Goal: Check status: Check status

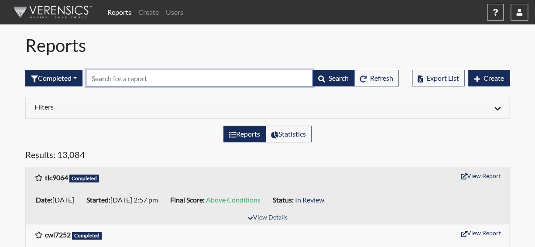
click at [151, 79] on input "text" at bounding box center [199, 78] width 227 height 17
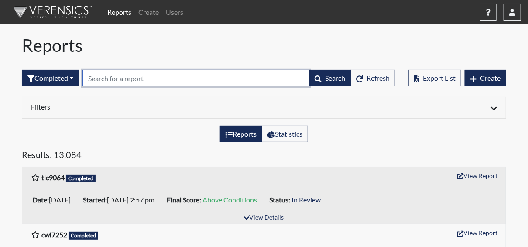
click at [151, 79] on input "text" at bounding box center [196, 78] width 227 height 17
paste input "bb2118"
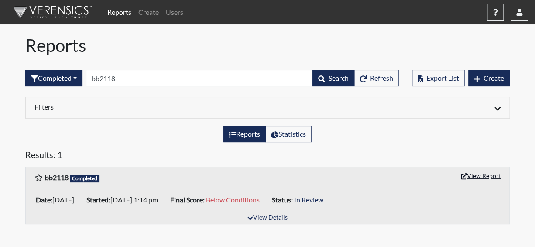
click at [487, 174] on button "View Report" at bounding box center [481, 176] width 48 height 14
click at [115, 14] on link "Reports" at bounding box center [119, 11] width 31 height 17
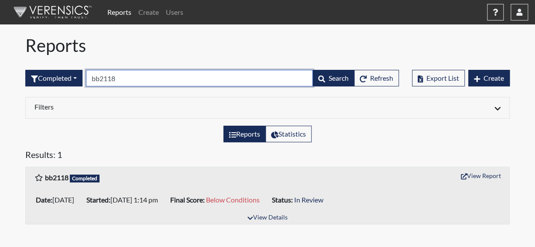
click at [131, 76] on input "bb2118" at bounding box center [199, 78] width 227 height 17
type input "b"
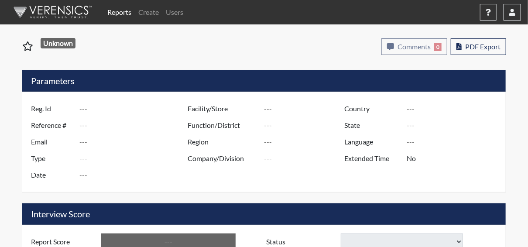
type input "bb2118"
type input "51368"
type input "---"
type input "Corrections Pre-Employment"
type input "[DATE]"
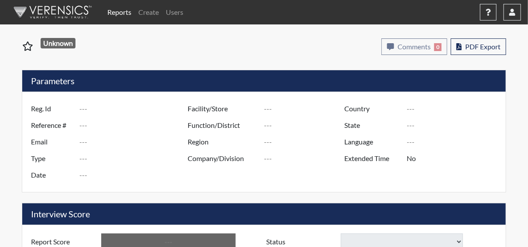
type input "Pulaski SP"
type input "[GEOGRAPHIC_DATA]"
type input "[US_STATE]"
type input "English"
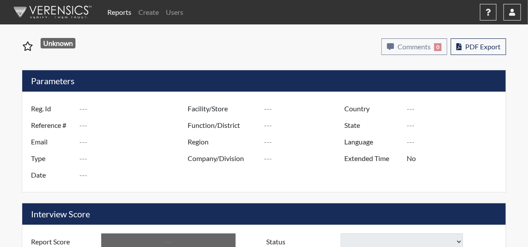
type input "Below Conditions"
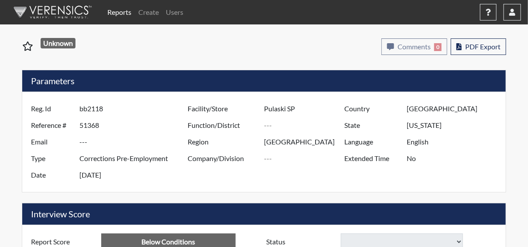
select select
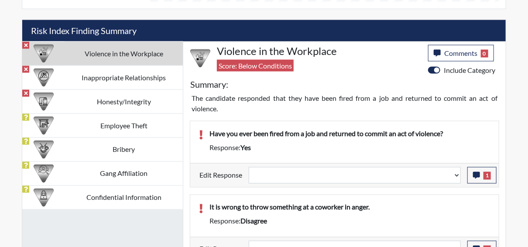
scroll to position [568, 0]
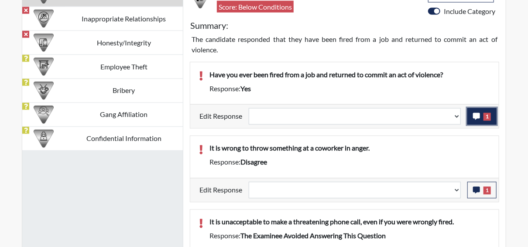
click at [477, 116] on icon "button" at bounding box center [476, 116] width 7 height 7
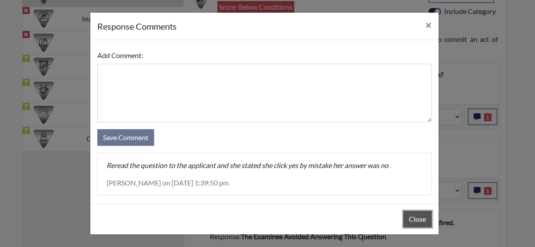
click at [422, 219] on button "Close" at bounding box center [418, 219] width 28 height 17
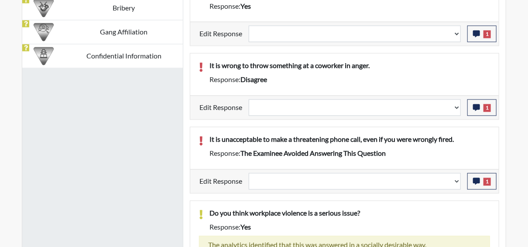
scroll to position [655, 0]
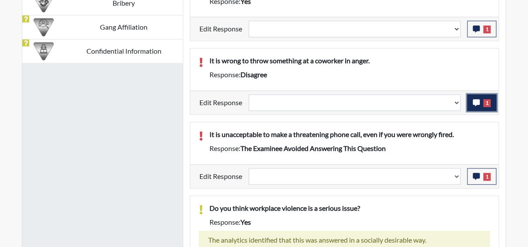
click at [475, 100] on icon "button" at bounding box center [476, 103] width 7 height 7
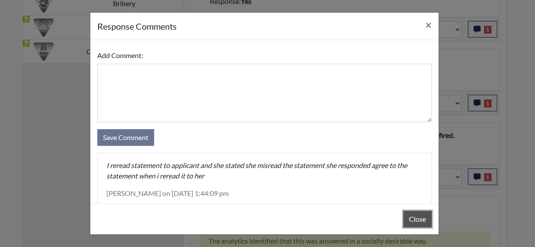
click at [418, 221] on button "Close" at bounding box center [418, 219] width 28 height 17
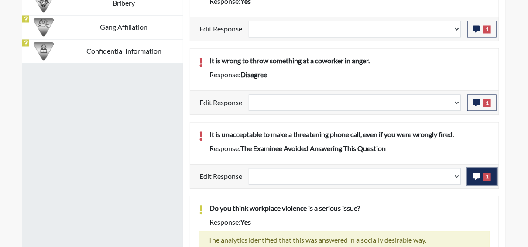
click at [476, 174] on icon "button" at bounding box center [476, 176] width 7 height 7
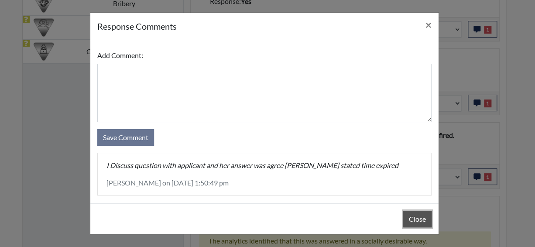
click at [411, 219] on button "Close" at bounding box center [418, 219] width 28 height 17
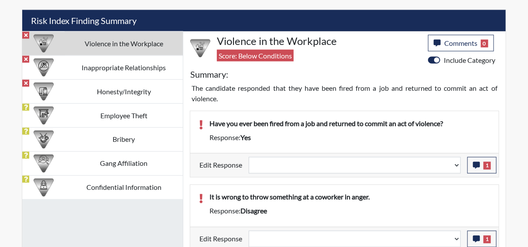
scroll to position [512, 0]
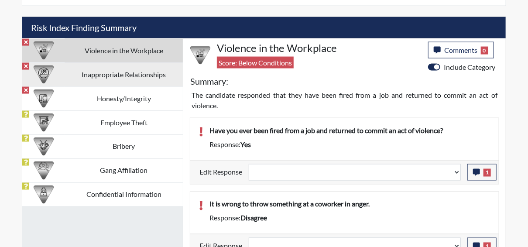
click at [164, 73] on td "Inappropriate Relationships" at bounding box center [124, 74] width 118 height 24
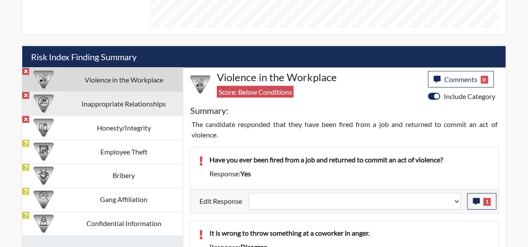
select select
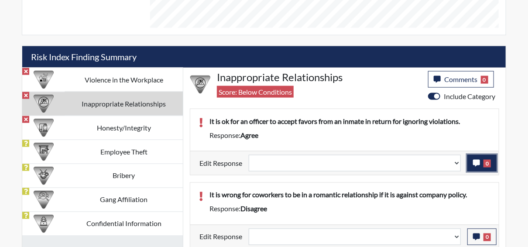
click at [476, 162] on icon "button" at bounding box center [476, 163] width 7 height 7
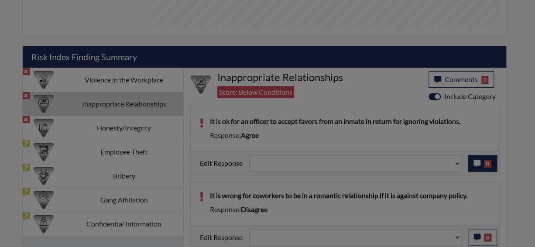
click at [476, 162] on div at bounding box center [267, 123] width 535 height 247
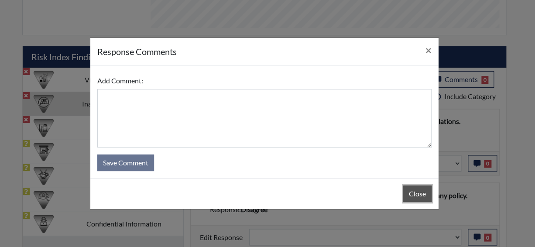
click at [416, 194] on button "Close" at bounding box center [418, 194] width 28 height 17
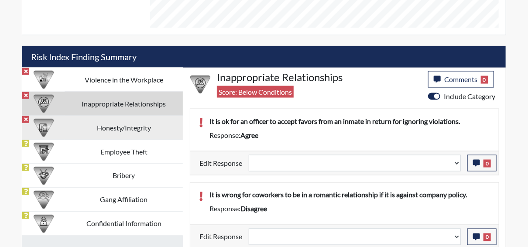
click at [117, 123] on td "Honesty/Integrity" at bounding box center [124, 128] width 118 height 24
select select
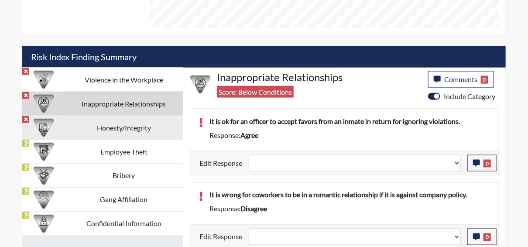
select select
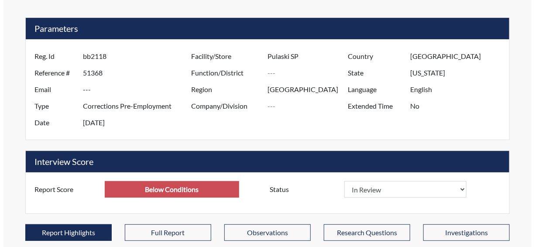
scroll to position [0, 0]
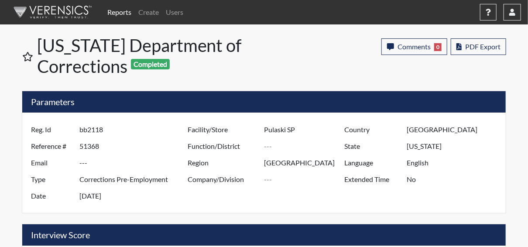
click at [126, 13] on link "Reports" at bounding box center [119, 11] width 31 height 17
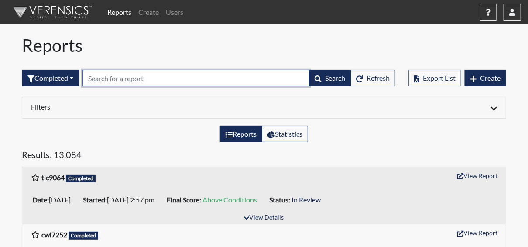
click at [104, 80] on input "text" at bounding box center [196, 78] width 227 height 17
paste input "bf 7648"
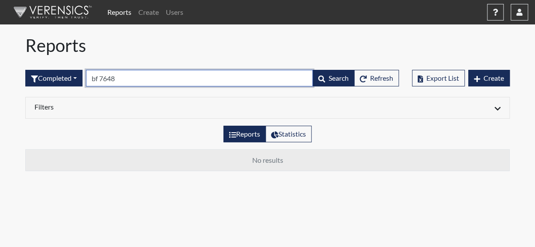
click at [104, 78] on input "bf 7648" at bounding box center [199, 78] width 227 height 17
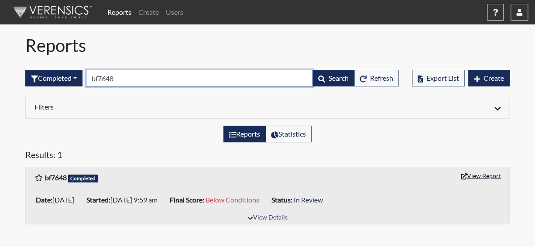
type input "bf7648"
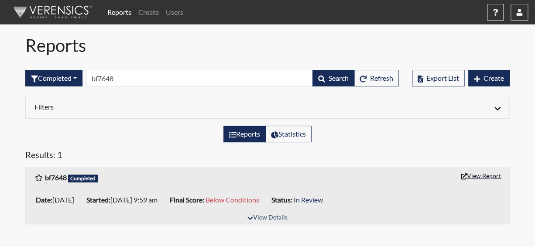
click at [479, 174] on button "View Report" at bounding box center [481, 176] width 48 height 14
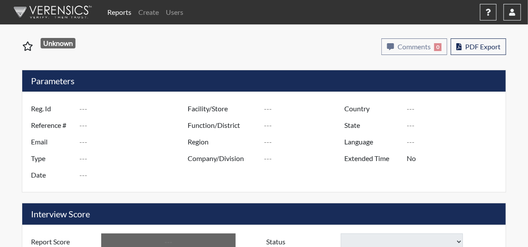
type input "bf7648"
type input "51351"
type input "---"
type input "Corrections Pre-Employment"
type input "[DATE]"
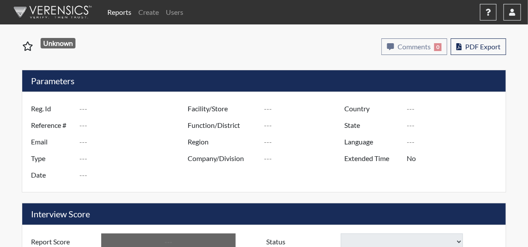
type input "Pulaski SP"
type input "[GEOGRAPHIC_DATA]"
type input "[US_STATE]"
type input "English"
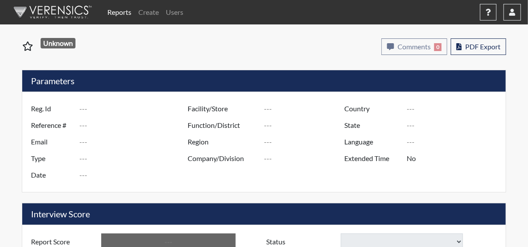
type input "Below Conditions"
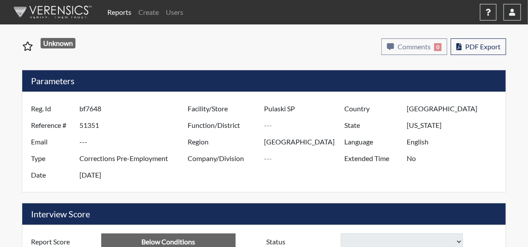
select select
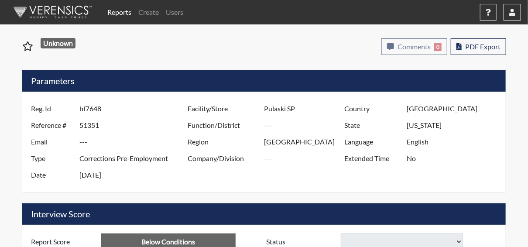
select select
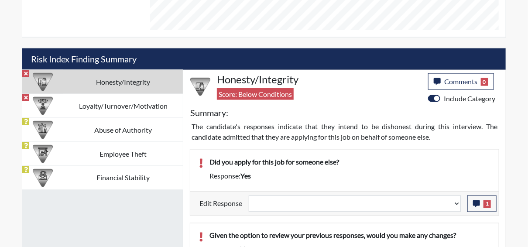
scroll to position [524, 0]
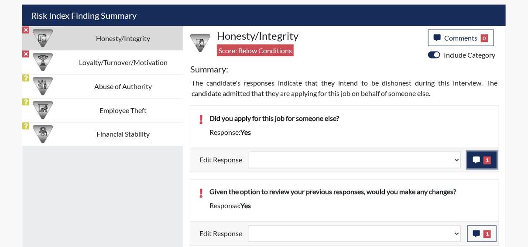
click at [472, 160] on button "1" at bounding box center [482, 160] width 29 height 17
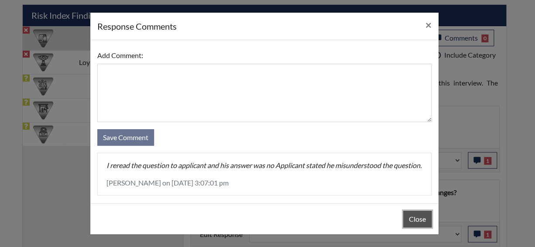
click at [418, 219] on button "Close" at bounding box center [418, 219] width 28 height 17
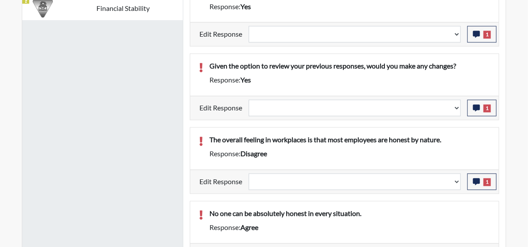
scroll to position [655, 0]
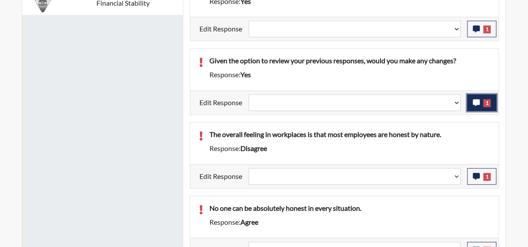
click at [478, 101] on icon "button" at bounding box center [476, 103] width 7 height 7
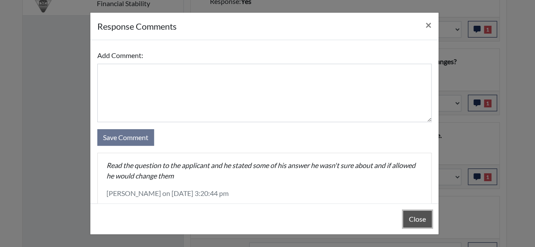
click at [421, 219] on button "Close" at bounding box center [418, 219] width 28 height 17
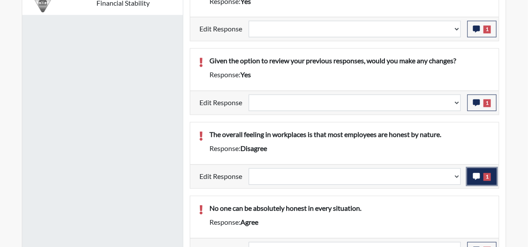
click at [476, 174] on icon "button" at bounding box center [476, 176] width 7 height 7
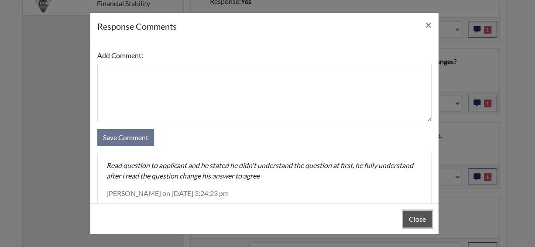
click at [415, 219] on button "Close" at bounding box center [418, 219] width 28 height 17
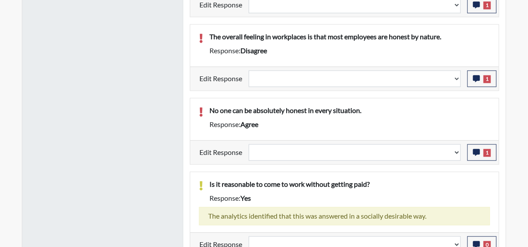
scroll to position [786, 0]
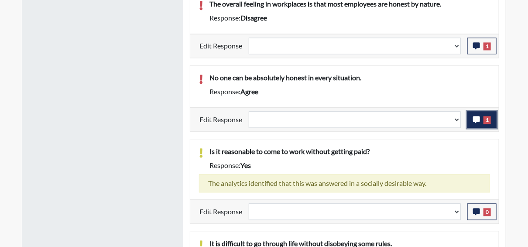
click at [478, 117] on icon "button" at bounding box center [476, 119] width 7 height 7
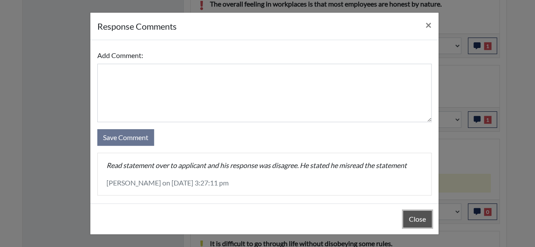
click at [420, 221] on button "Close" at bounding box center [418, 219] width 28 height 17
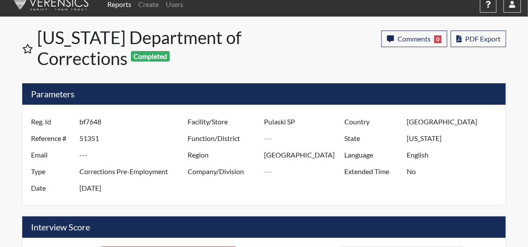
scroll to position [0, 0]
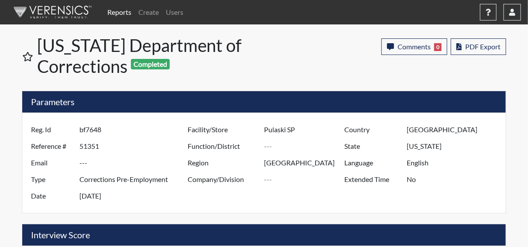
click at [113, 10] on link "Reports" at bounding box center [119, 11] width 31 height 17
